Goal: Contribute content: Contribute content

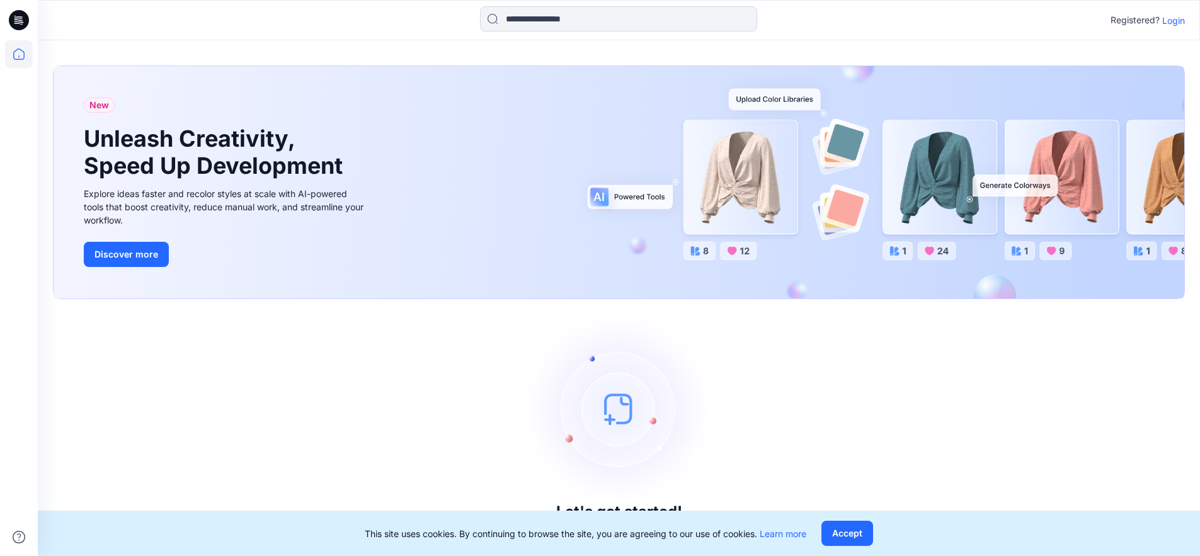
click at [1170, 21] on p "Login" at bounding box center [1173, 20] width 23 height 13
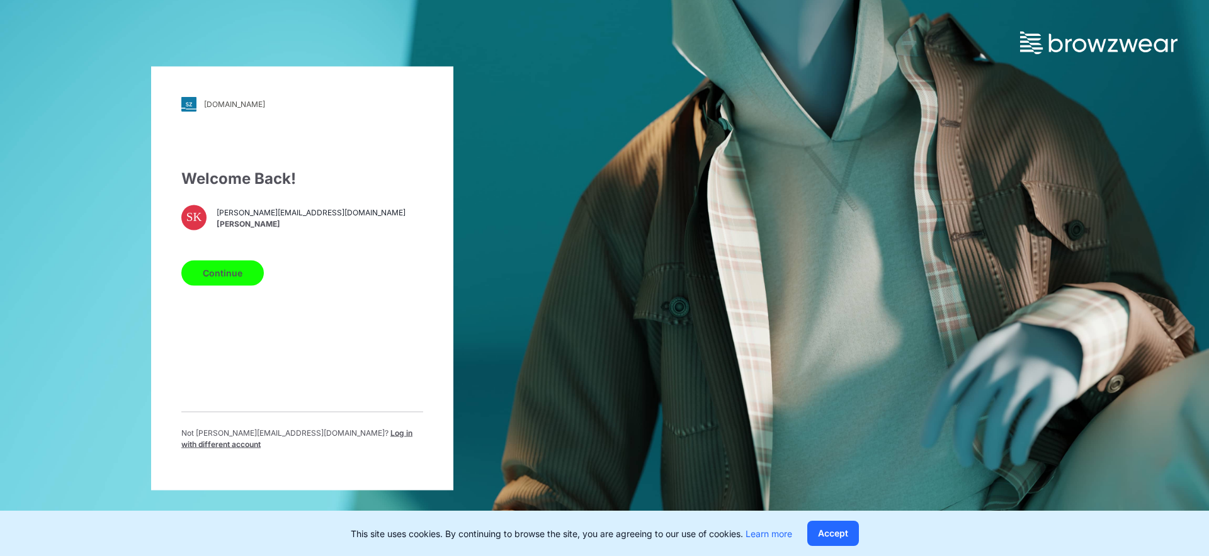
click at [246, 278] on button "Continue" at bounding box center [222, 272] width 83 height 25
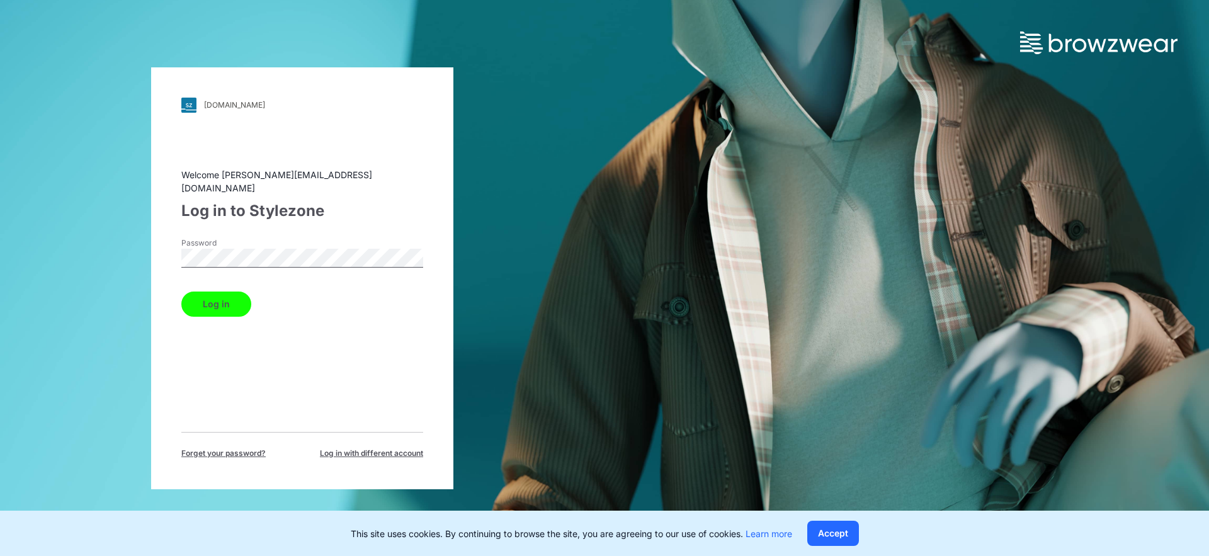
click at [224, 300] on button "Log in" at bounding box center [216, 304] width 70 height 25
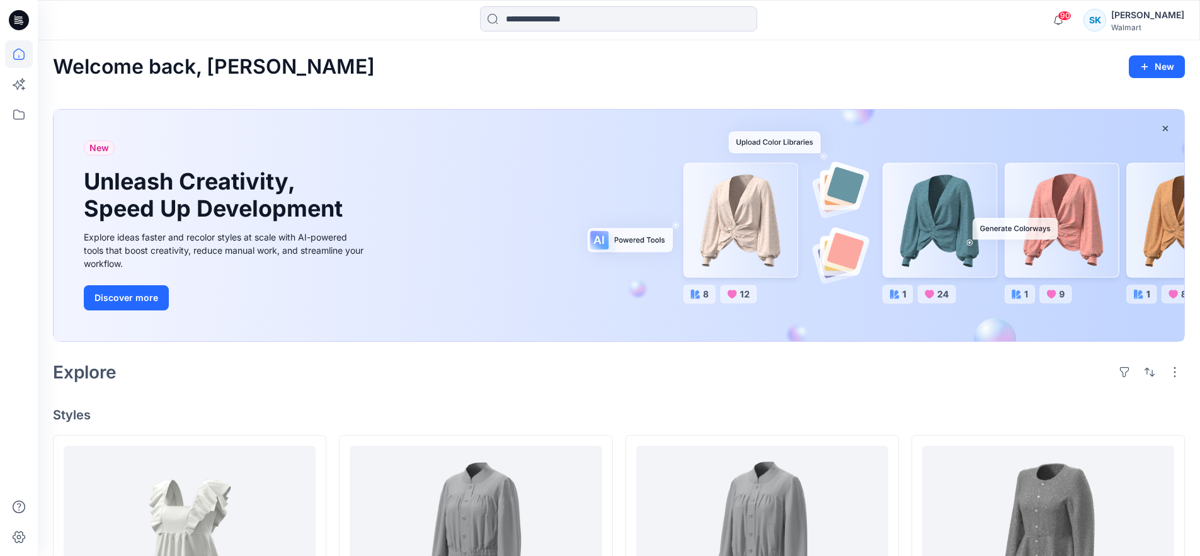
scroll to position [230, 0]
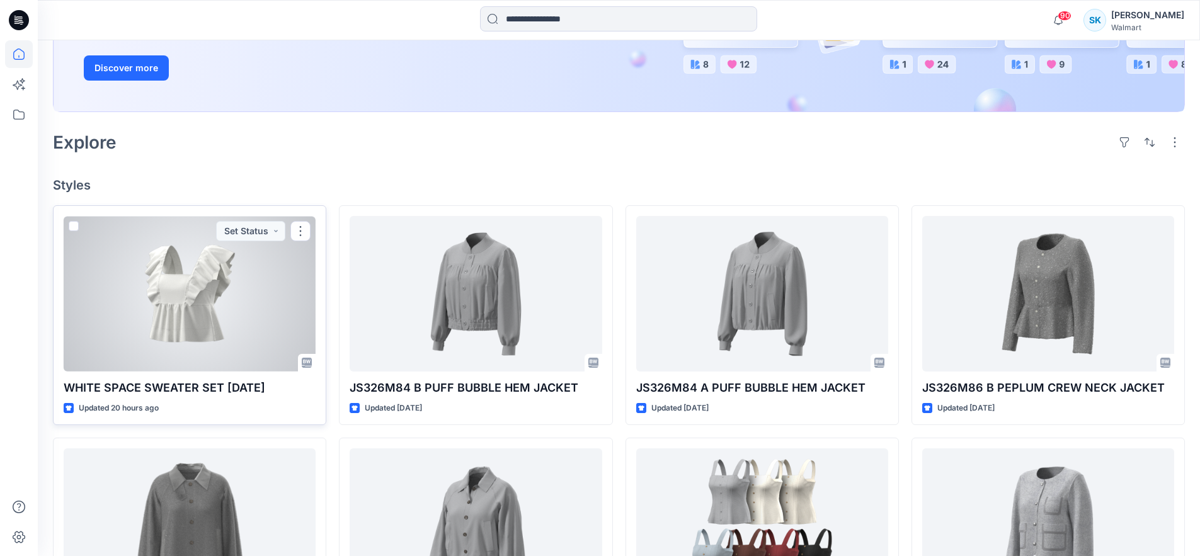
click at [244, 322] on div at bounding box center [190, 294] width 252 height 156
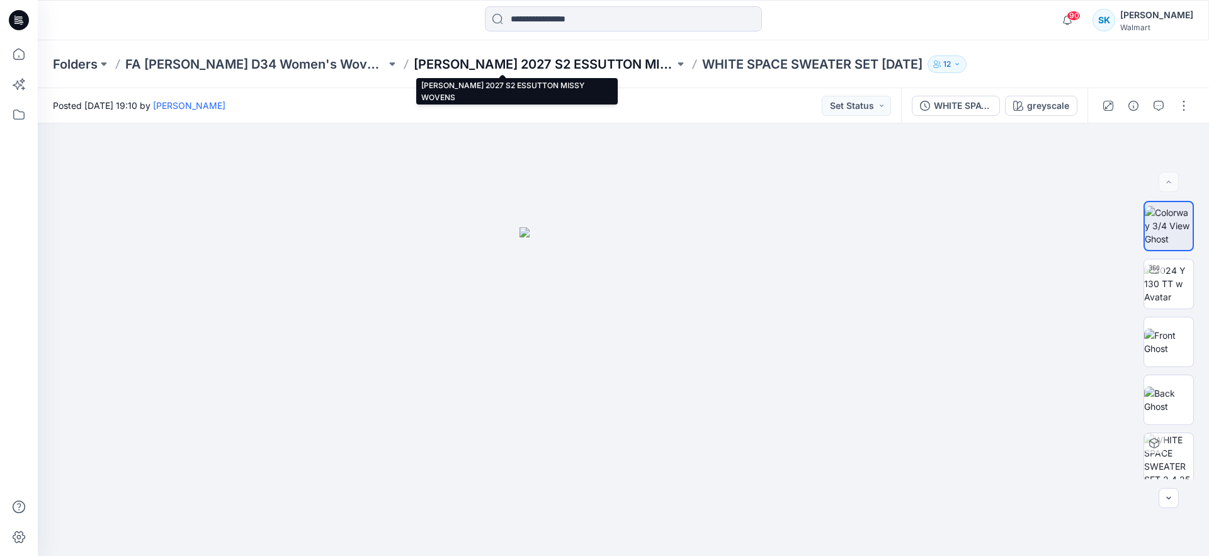
click at [418, 59] on p "[PERSON_NAME] 2027 S2 ESSUTTON MISSY WOVENS" at bounding box center [544, 64] width 261 height 18
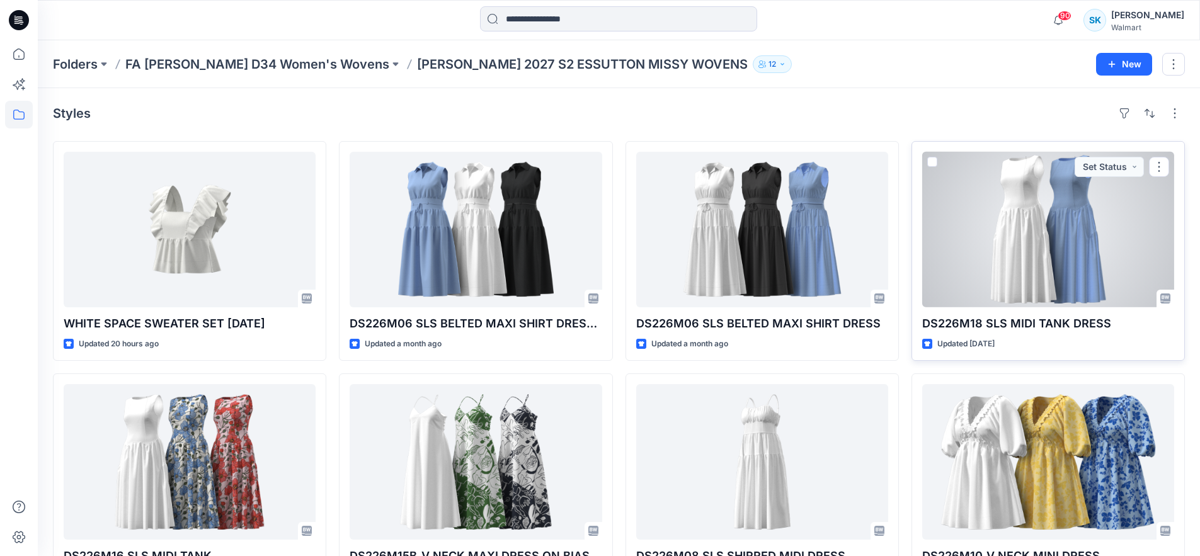
click at [991, 244] on div at bounding box center [1048, 230] width 252 height 156
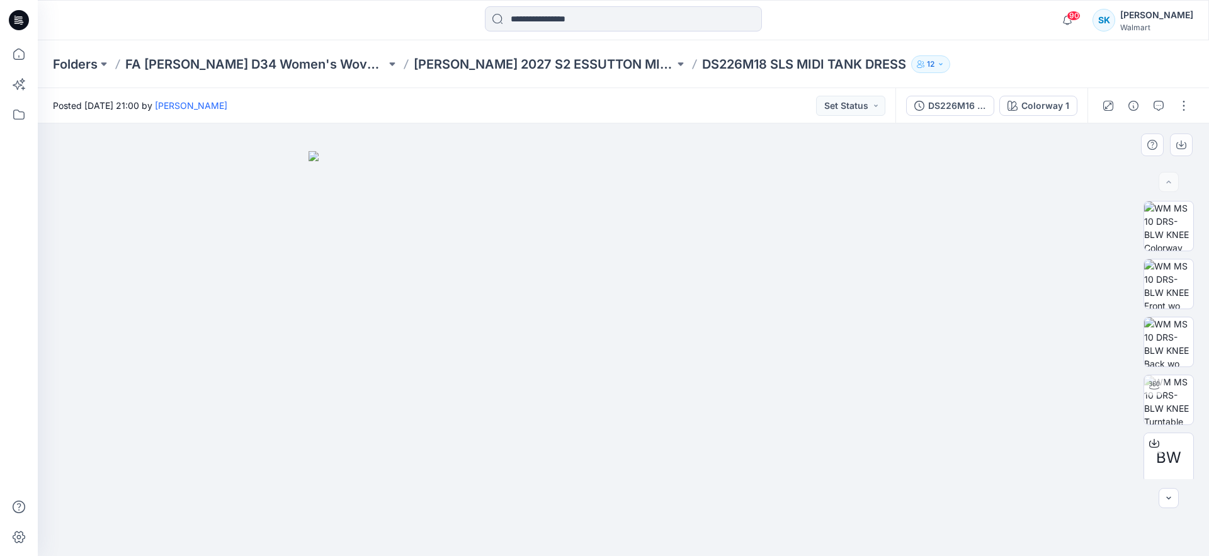
click at [705, 287] on img at bounding box center [624, 354] width 630 height 406
click at [1156, 407] on img at bounding box center [1168, 399] width 49 height 49
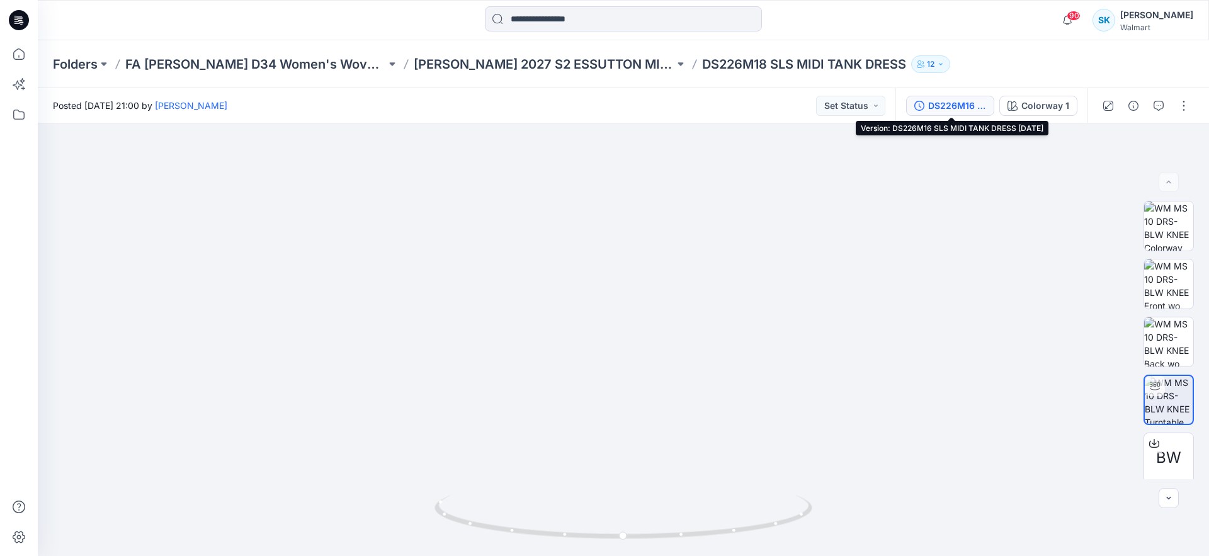
click at [955, 112] on div "DS226M16 SLS MIDI TANK DRESS 7.31.25" at bounding box center [957, 106] width 58 height 14
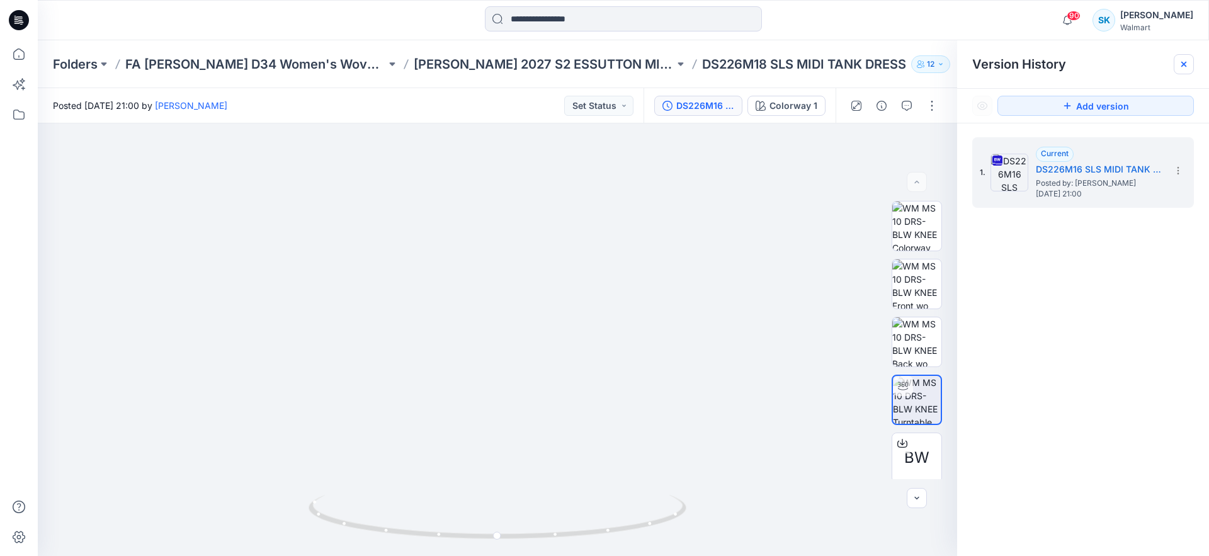
click at [1188, 67] on icon at bounding box center [1184, 64] width 10 height 10
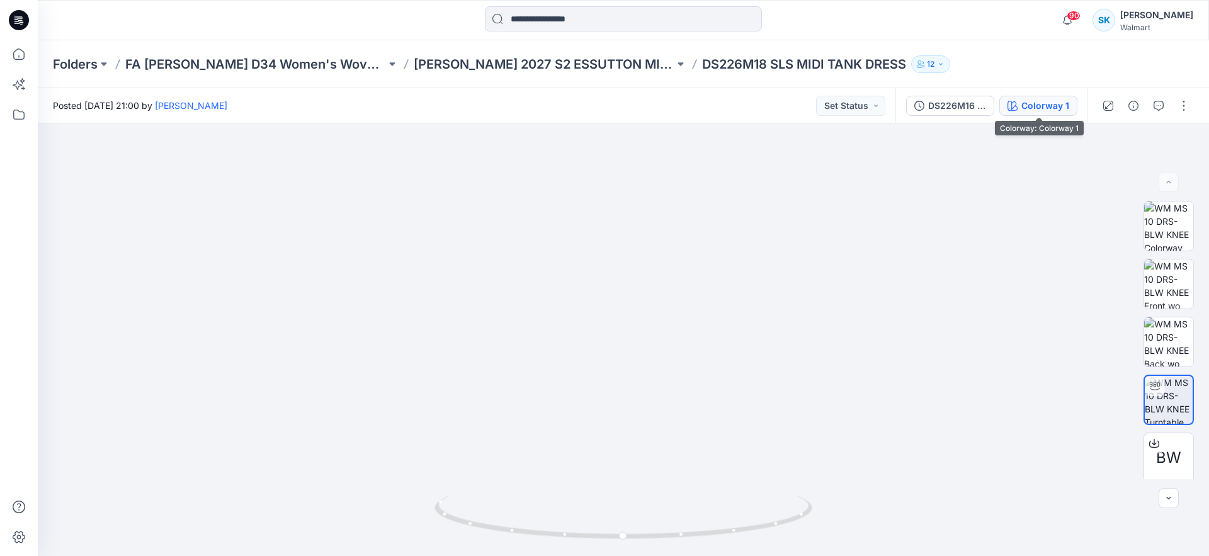
click at [1052, 106] on div "Colorway 1" at bounding box center [1046, 106] width 48 height 14
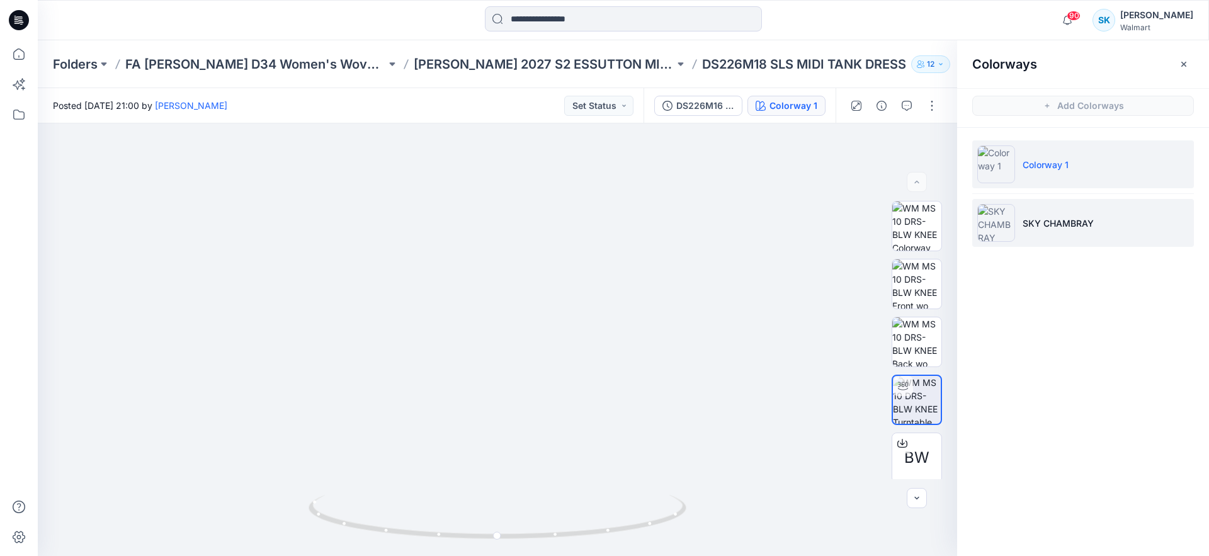
click at [1125, 234] on li "SKY CHAMBRAY" at bounding box center [1083, 223] width 222 height 48
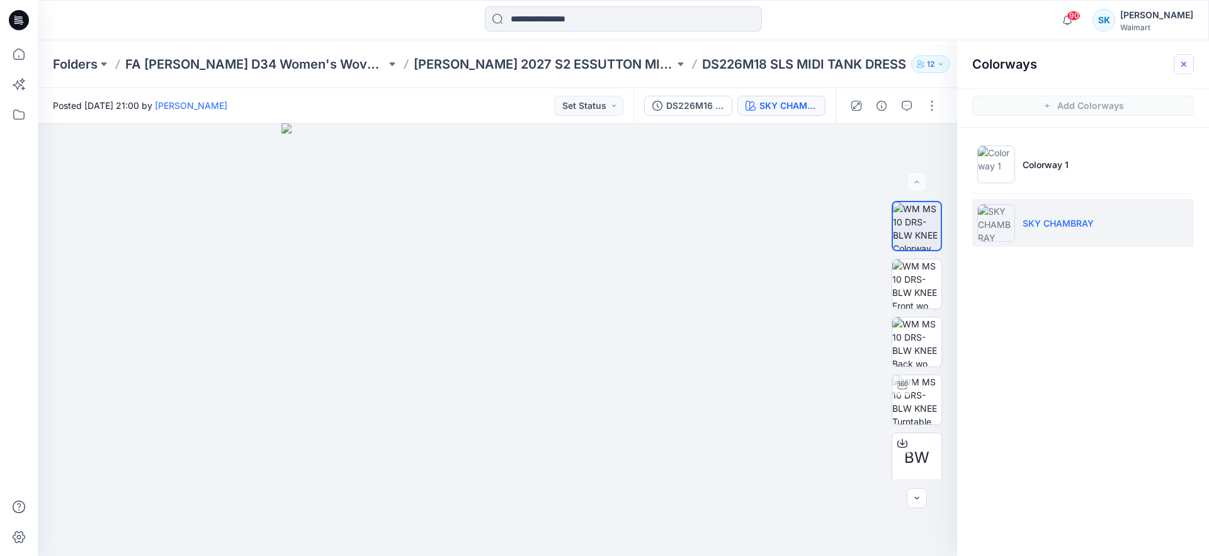
click at [1182, 62] on icon "button" at bounding box center [1184, 64] width 10 height 10
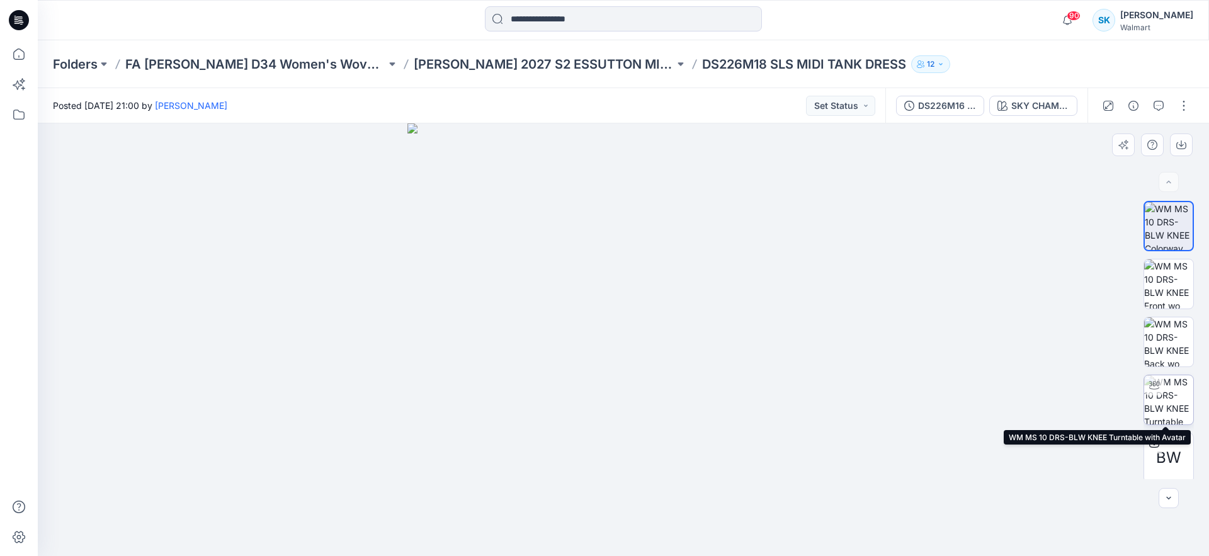
click at [1161, 391] on img at bounding box center [1168, 399] width 49 height 49
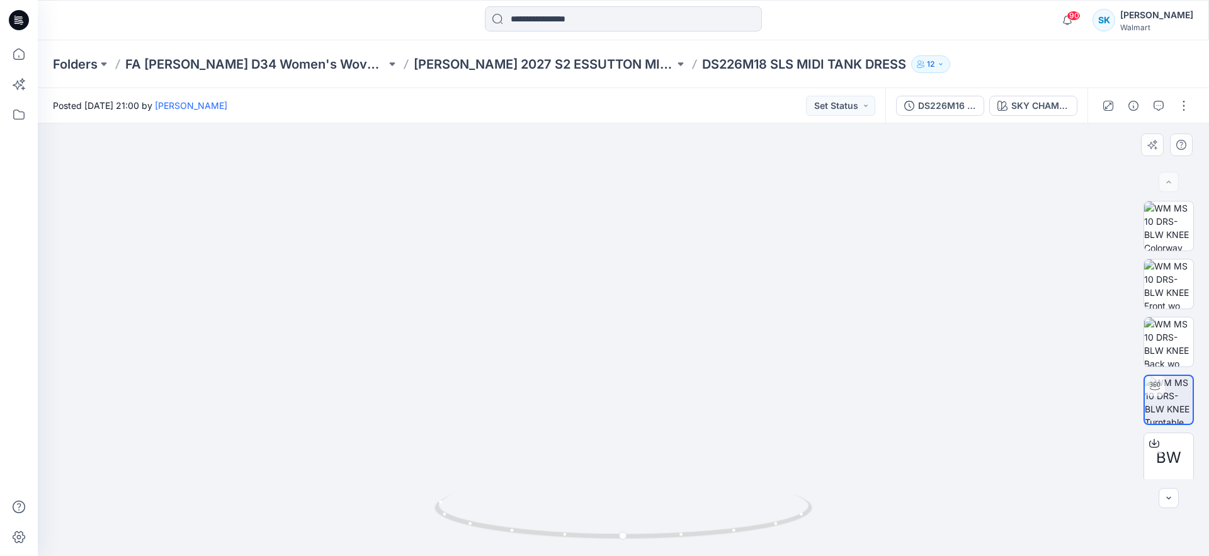
scroll to position [99, 0]
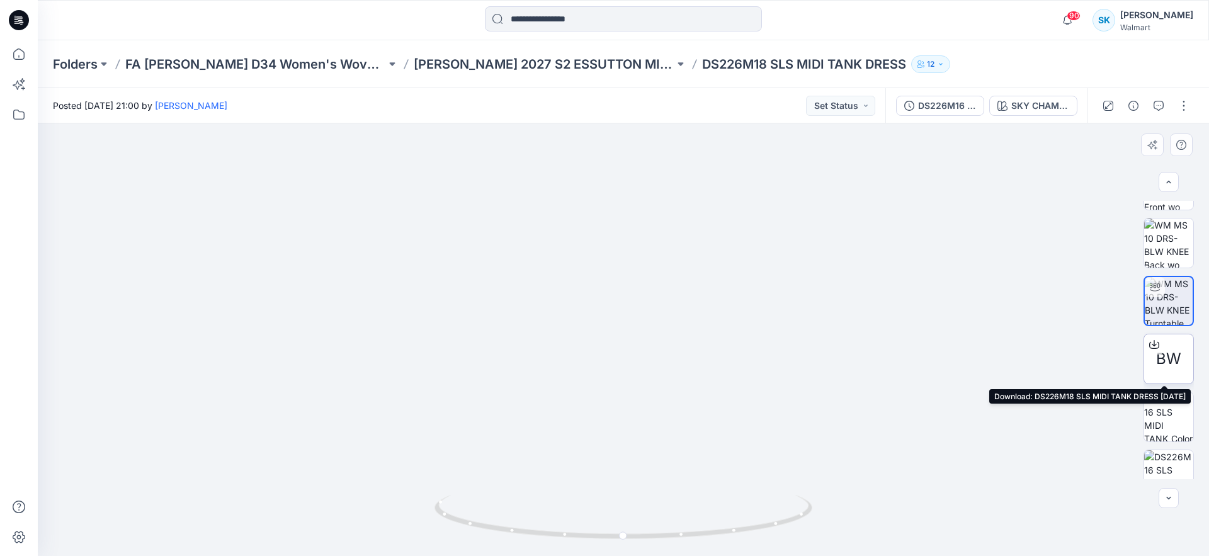
click at [1154, 346] on icon at bounding box center [1154, 344] width 10 height 10
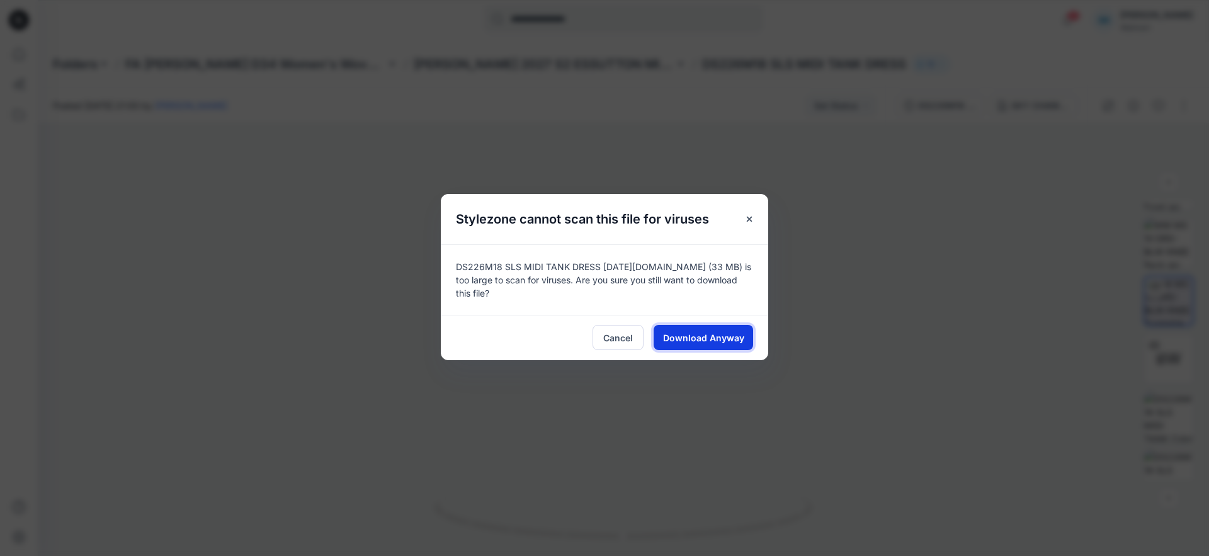
click at [708, 333] on span "Download Anyway" at bounding box center [703, 337] width 81 height 13
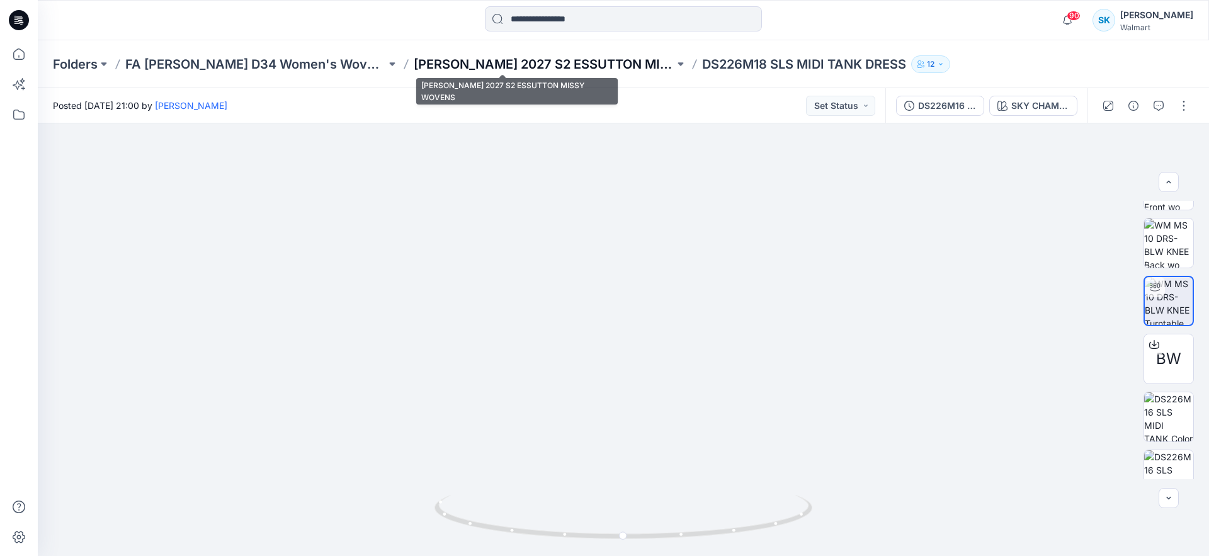
click at [591, 66] on p "[PERSON_NAME] 2027 S2 ESSUTTON MISSY WOVENS" at bounding box center [544, 64] width 261 height 18
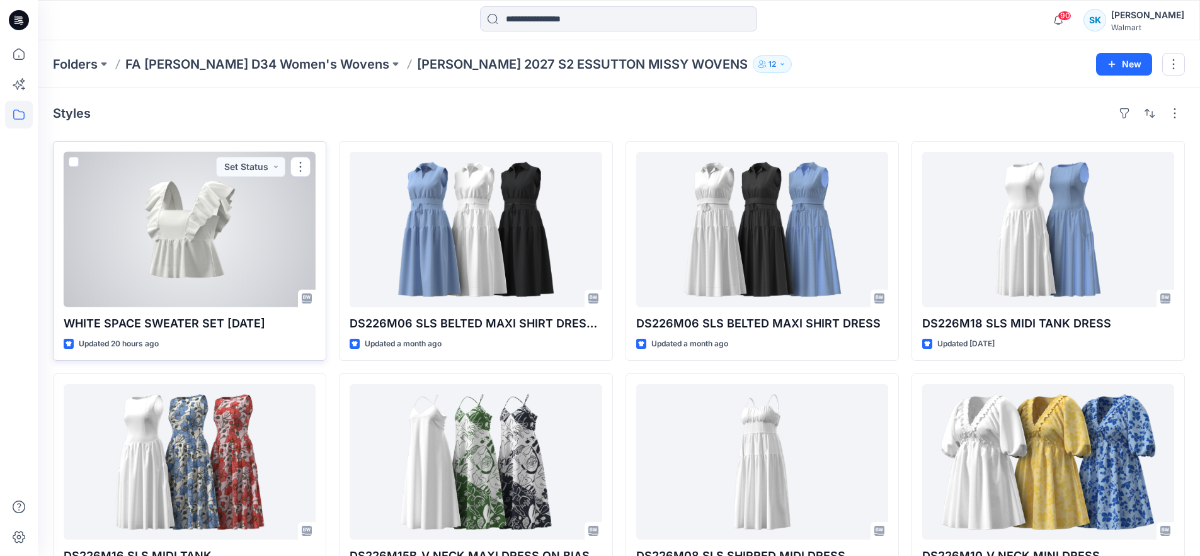
click at [265, 278] on div at bounding box center [190, 230] width 252 height 156
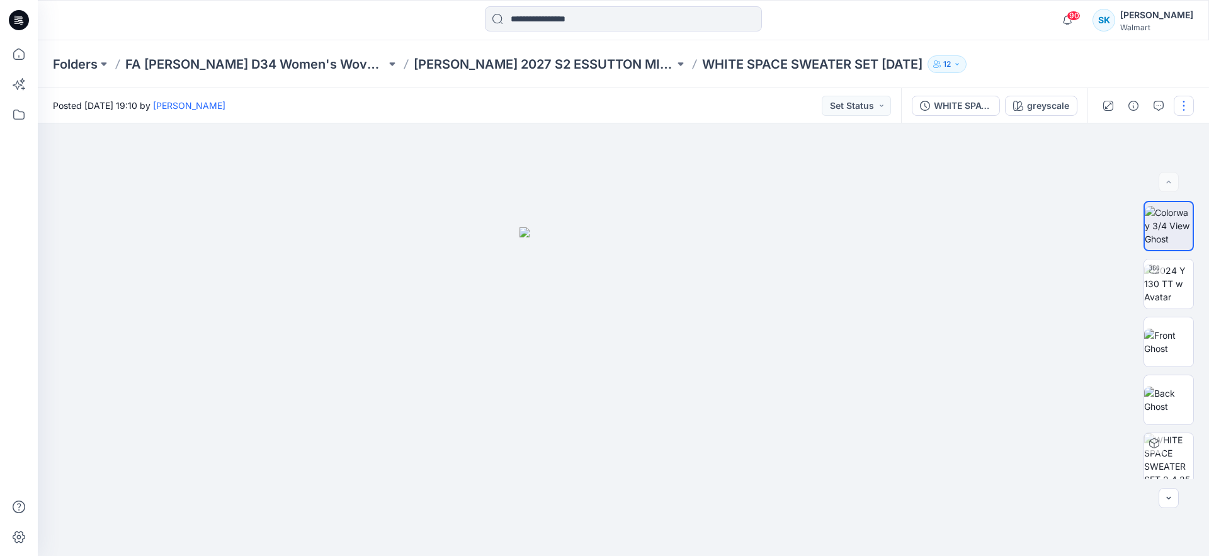
click at [1180, 110] on button "button" at bounding box center [1184, 106] width 20 height 20
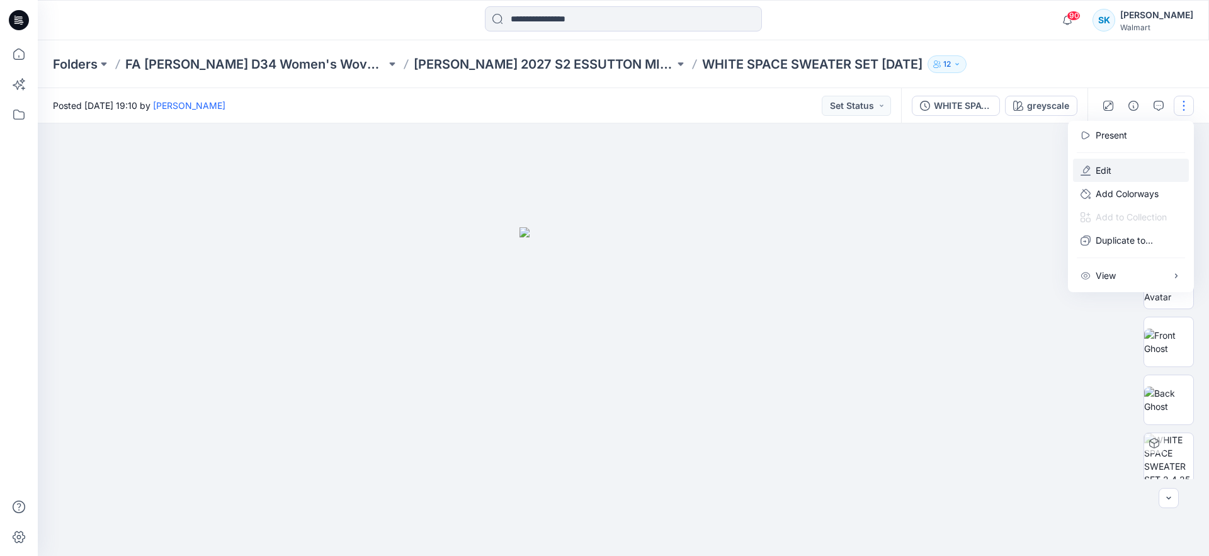
click at [1131, 164] on button "Edit" at bounding box center [1131, 170] width 116 height 23
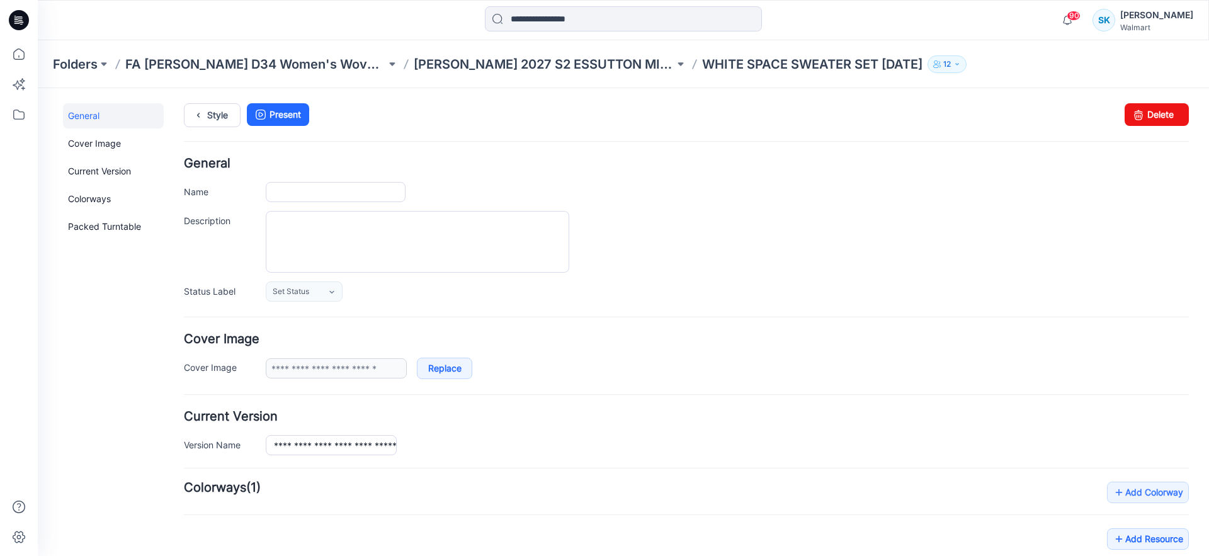
type input "**********"
type input "*********"
type input "**********"
click at [322, 188] on input "**********" at bounding box center [336, 192] width 140 height 20
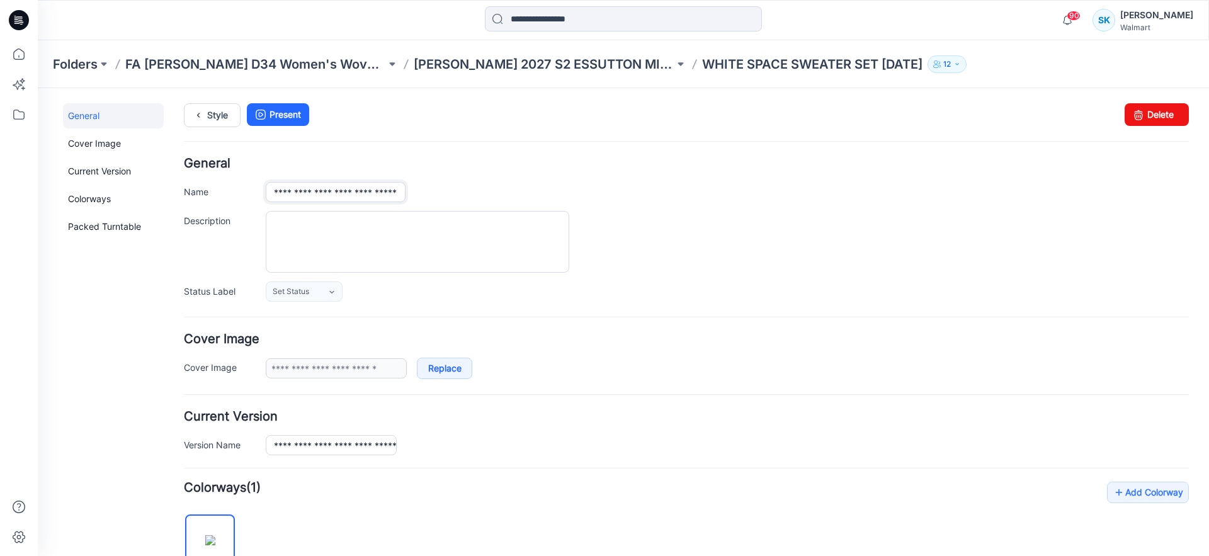
click at [322, 188] on input "**********" at bounding box center [336, 192] width 140 height 20
paste input "text"
type input "**********"
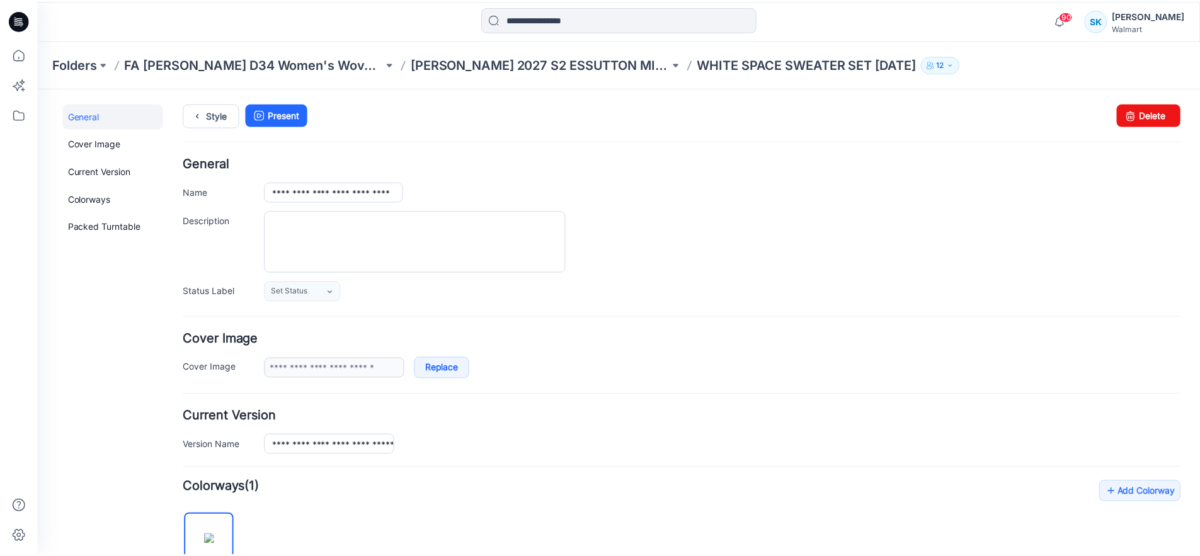
scroll to position [0, 0]
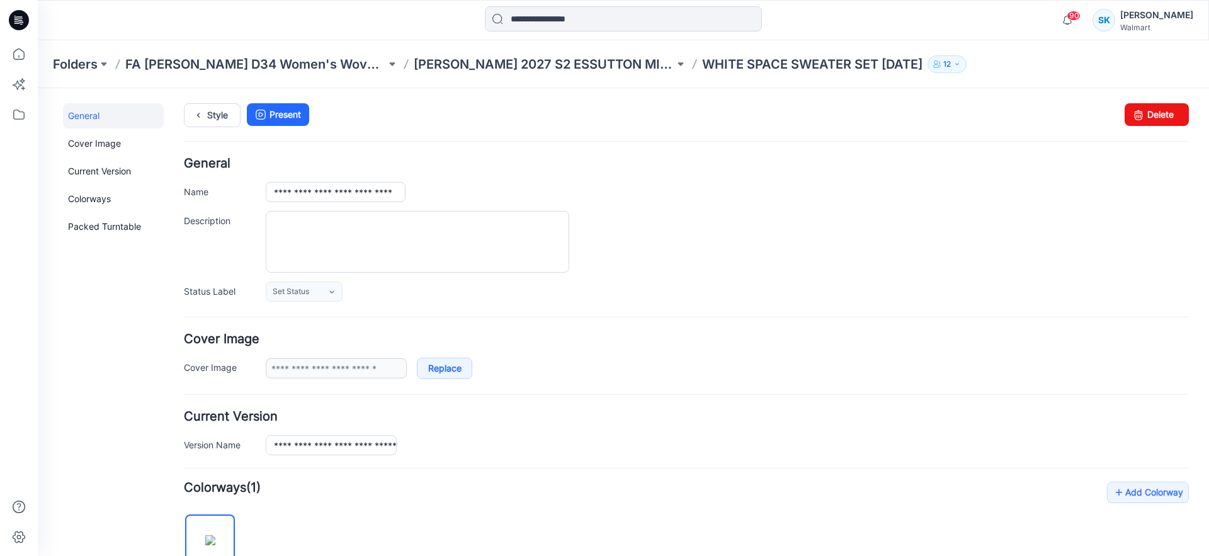
click at [427, 144] on div "Style Present Changes Saved Delete" at bounding box center [686, 130] width 1005 height 54
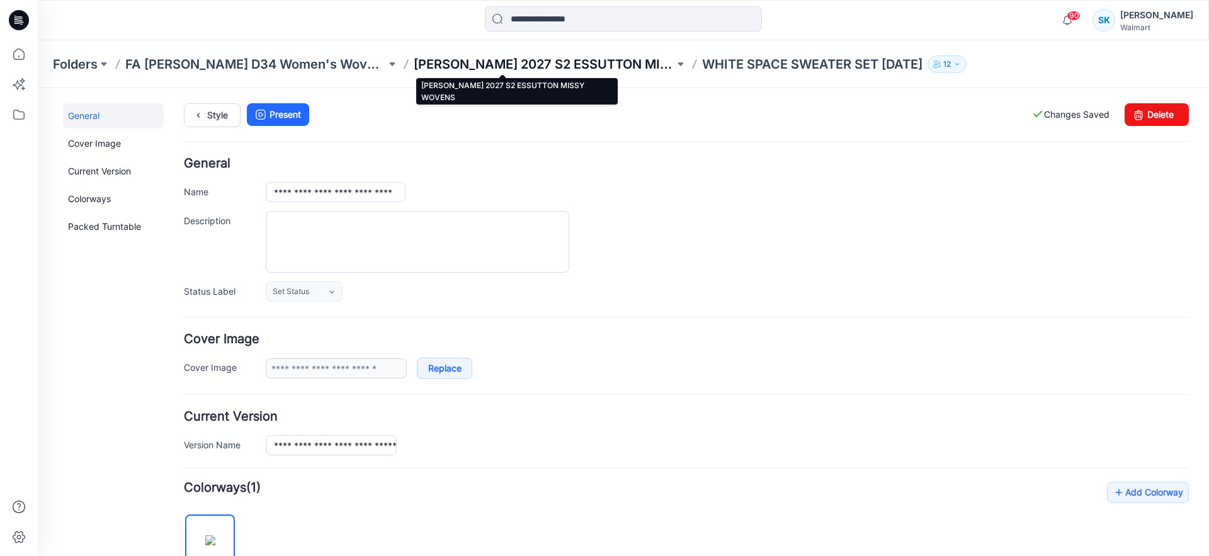
click at [591, 63] on p "[PERSON_NAME] 2027 S2 ESSUTTON MISSY WOVENS" at bounding box center [544, 64] width 261 height 18
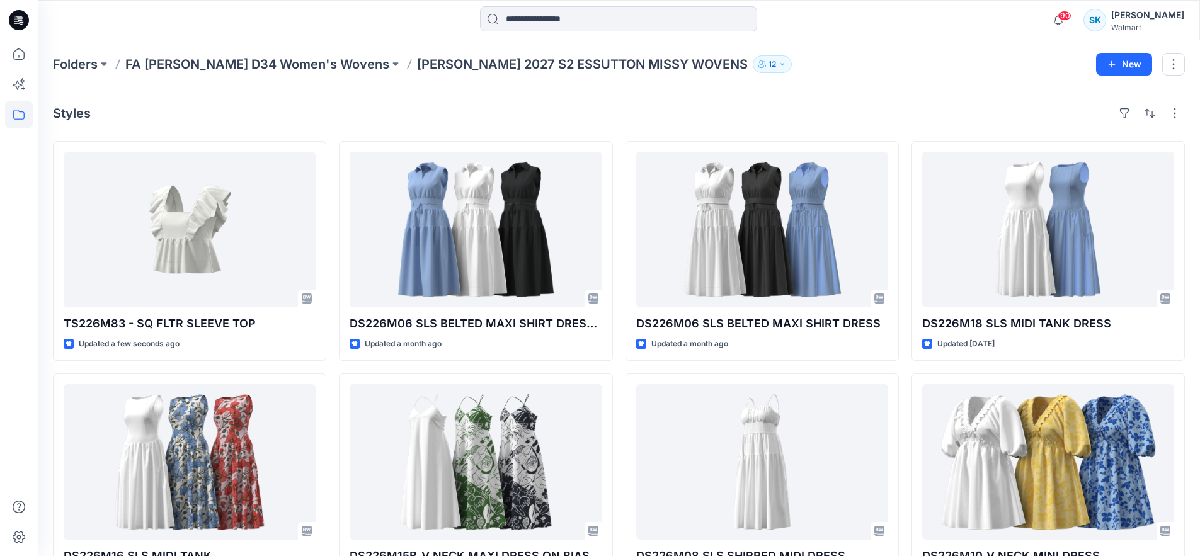
click at [710, 89] on div "Styles TS226M83 - SQ FLTR SLEEVE TOP Updated a few seconds ago DS226M16 SLS MID…" at bounding box center [619, 487] width 1162 height 799
